Goal: Find specific page/section: Find specific page/section

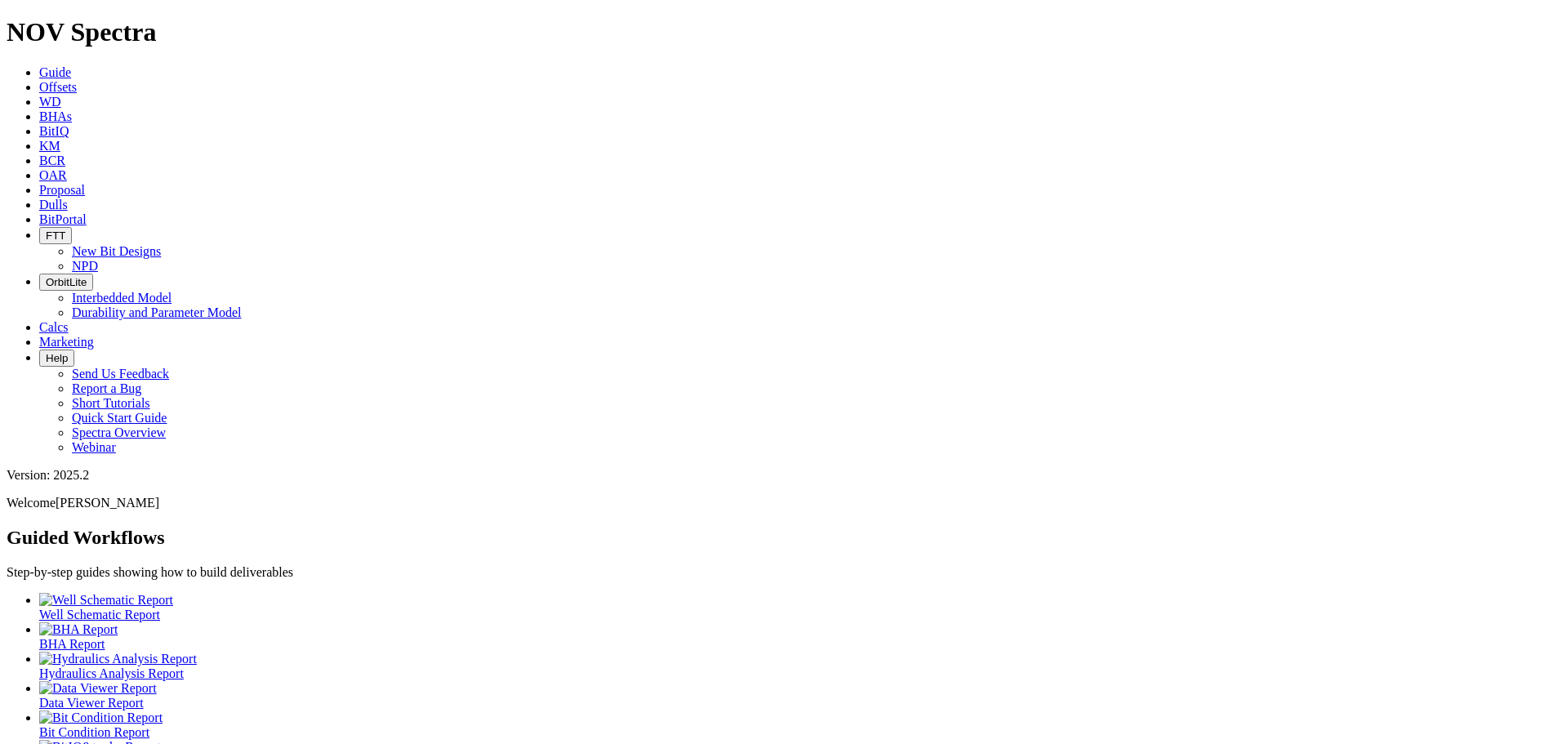
click at [39, 198] on icon at bounding box center [39, 205] width 0 height 14
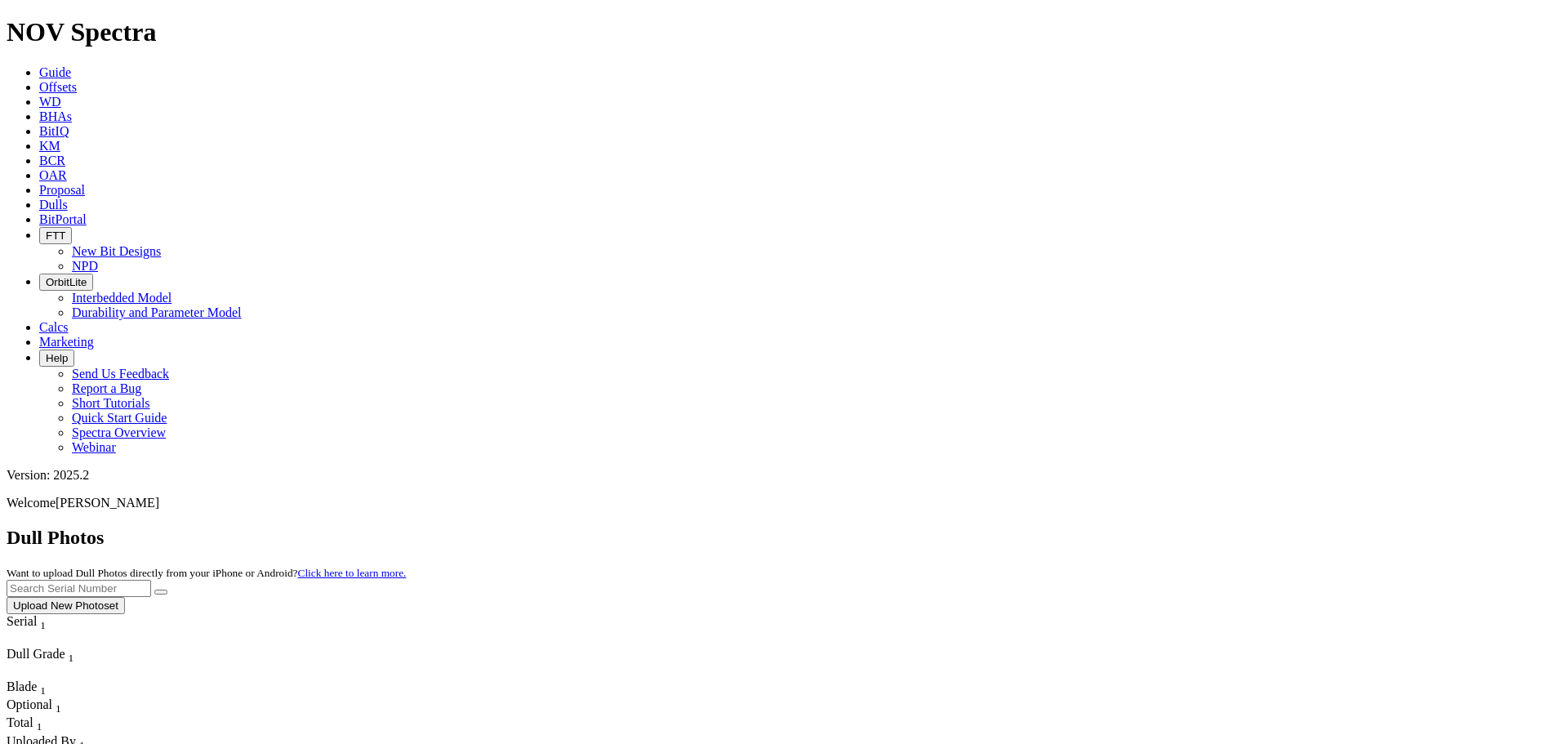
click at [151, 580] on input "text" at bounding box center [78, 588] width 144 height 17
type input "A320992"
click at [155, 590] on button "submit" at bounding box center [161, 593] width 13 height 5
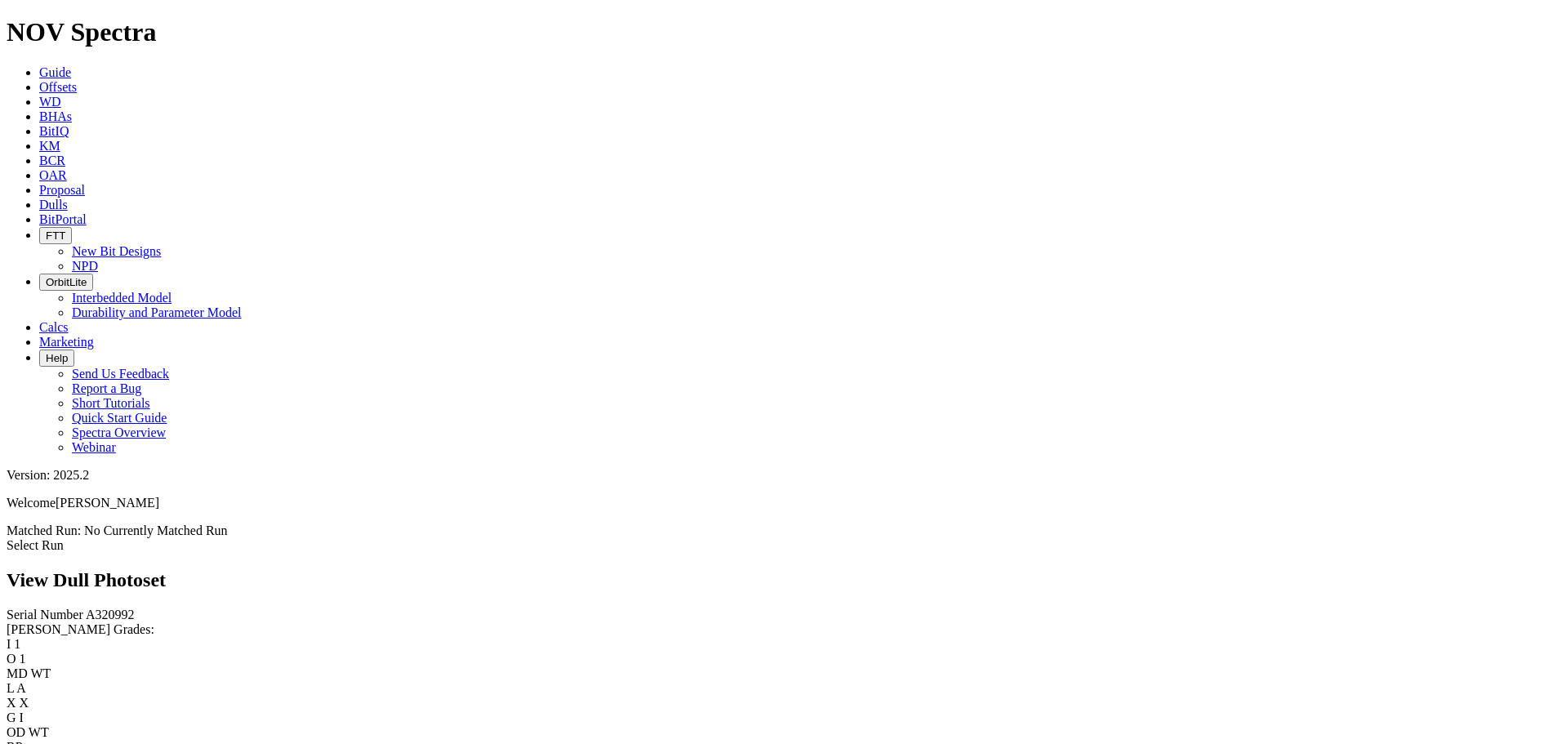
scroll to position [117, 0]
